Goal: Task Accomplishment & Management: Manage account settings

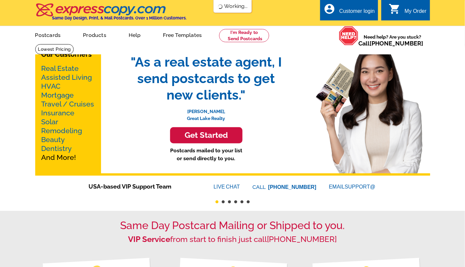
click at [357, 10] on div "Customer login" at bounding box center [357, 12] width 36 height 9
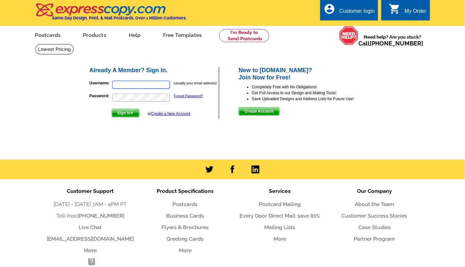
type input "[PERSON_NAME][EMAIL_ADDRESS][DOMAIN_NAME]"
click at [134, 111] on span "Sign In" at bounding box center [125, 113] width 27 height 8
